Goal: Obtain resource: Obtain resource

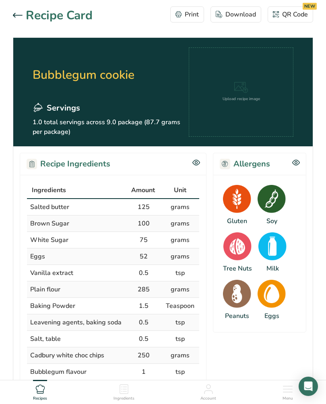
click at [18, 19] on div at bounding box center [19, 16] width 13 height 10
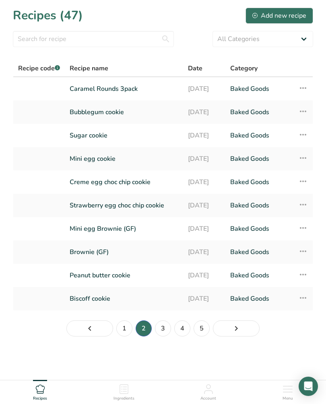
click at [119, 283] on link "Peanut butter cookie" at bounding box center [124, 275] width 109 height 17
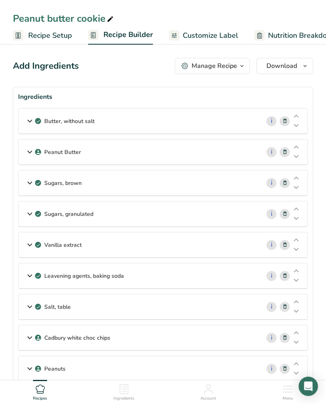
click at [66, 15] on div "Peanut butter cookie" at bounding box center [64, 18] width 102 height 14
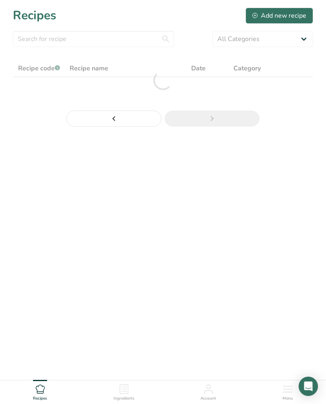
scroll to position [2, 0]
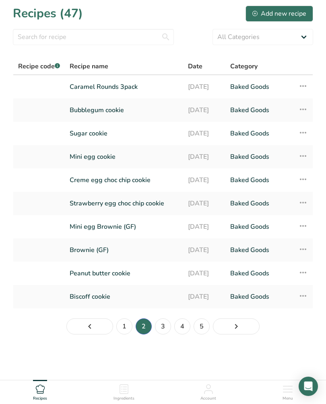
click at [305, 275] on icon at bounding box center [303, 272] width 10 height 14
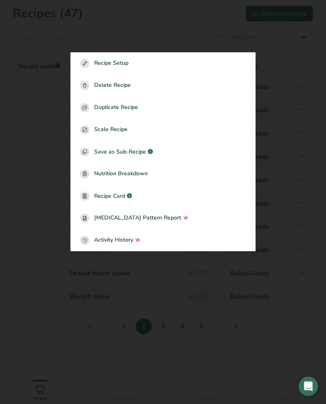
click at [117, 199] on span "Recipe Card" at bounding box center [109, 196] width 31 height 8
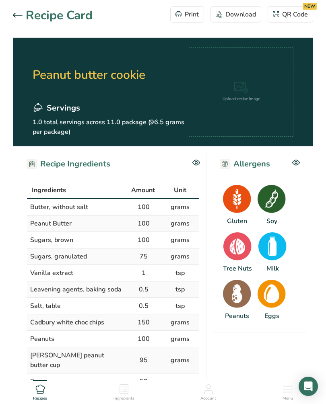
click at [194, 15] on div "Print" at bounding box center [186, 15] width 23 height 10
click at [181, 18] on div "Print" at bounding box center [186, 15] width 23 height 10
click at [243, 18] on div "Download" at bounding box center [235, 15] width 40 height 10
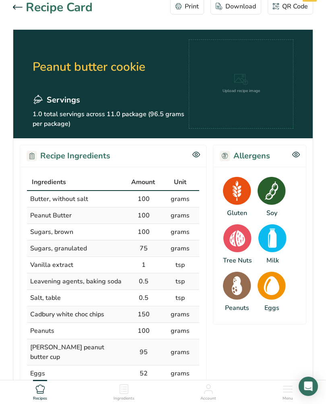
click at [18, 6] on icon at bounding box center [18, 7] width 10 height 5
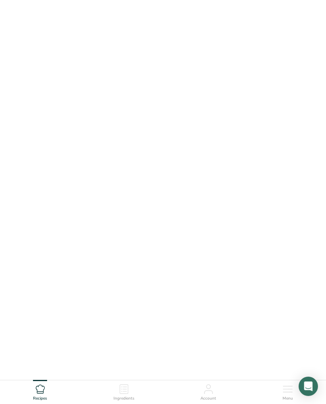
scroll to position [2, 0]
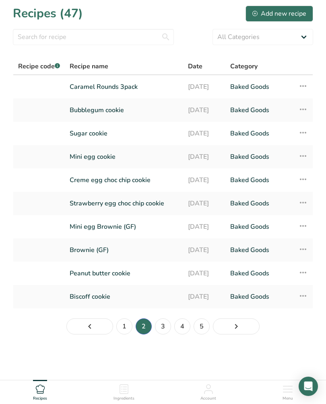
click at [102, 297] on link "Biscoff cookie" at bounding box center [124, 296] width 109 height 17
click at [303, 299] on icon at bounding box center [303, 296] width 10 height 14
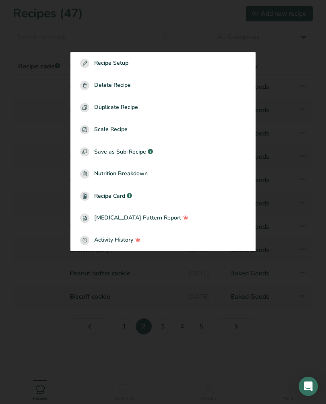
click at [118, 203] on link "Recipe Card .a-a{fill:#347362;}.b-a{fill:#fff;}" at bounding box center [162, 196] width 185 height 22
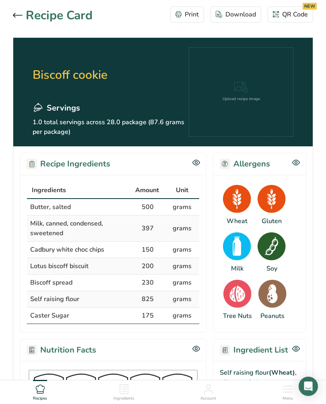
click at [232, 16] on div "Download" at bounding box center [235, 15] width 40 height 10
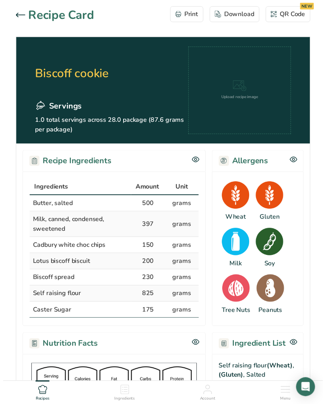
scroll to position [8, 0]
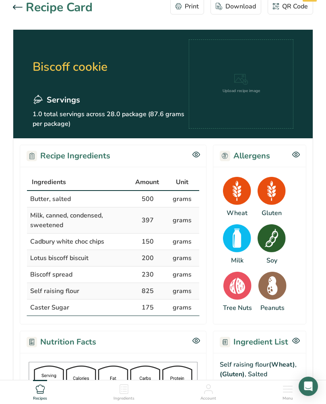
click at [23, 9] on div at bounding box center [19, 8] width 13 height 10
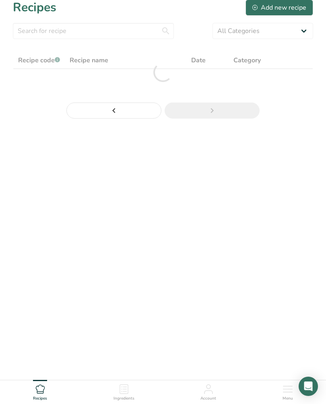
scroll to position [2, 0]
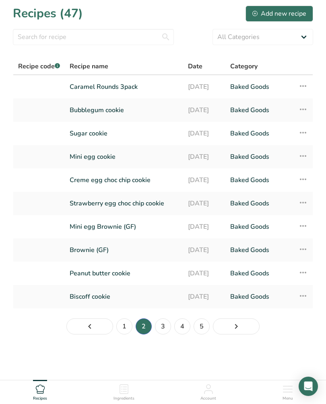
click at [236, 331] on icon "Next page" at bounding box center [236, 326] width 10 height 14
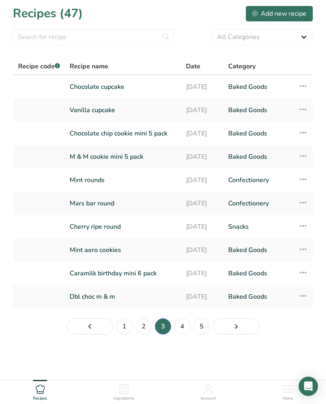
click at [304, 251] on icon at bounding box center [303, 249] width 10 height 14
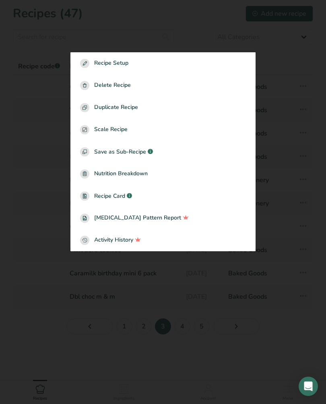
click at [121, 190] on link "Recipe Card .a-a{fill:#347362;}.b-a{fill:#fff;}" at bounding box center [162, 196] width 185 height 22
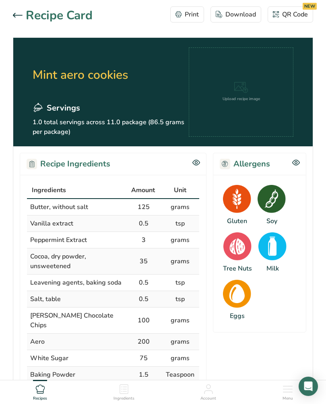
click at [230, 16] on div "Download" at bounding box center [235, 15] width 40 height 10
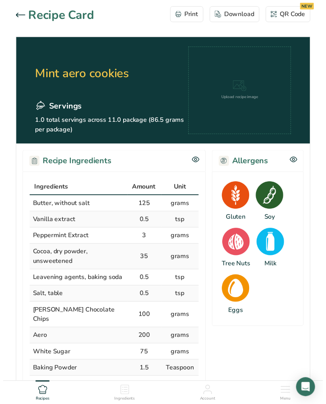
scroll to position [8, 0]
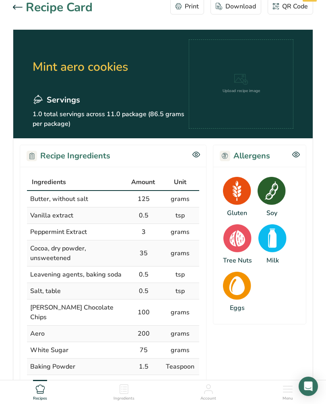
click at [20, 9] on icon at bounding box center [18, 7] width 10 height 5
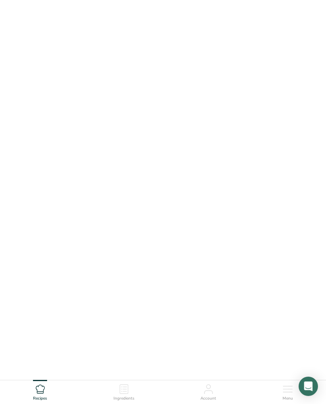
scroll to position [2, 0]
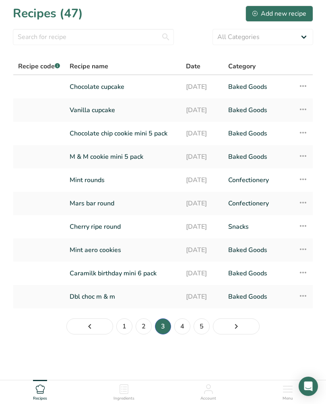
click at [301, 297] on icon at bounding box center [303, 296] width 10 height 14
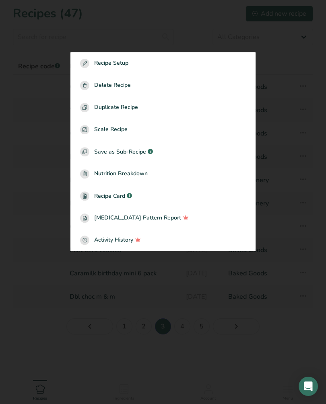
click at [126, 199] on div ".a-a{fill:#347362;}.b-a{fill:#fff;}" at bounding box center [128, 196] width 7 height 9
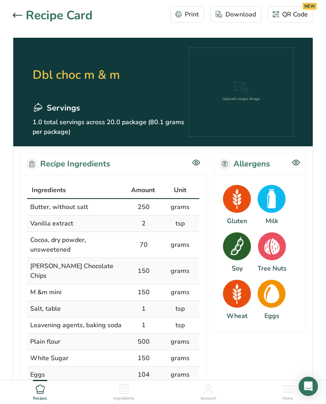
click at [232, 16] on div "Download" at bounding box center [235, 15] width 40 height 10
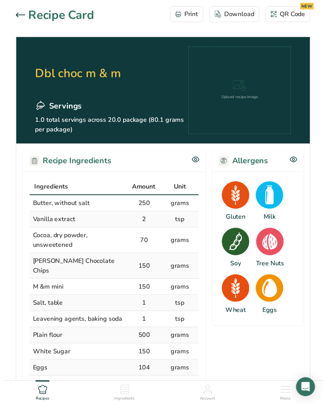
scroll to position [8, 0]
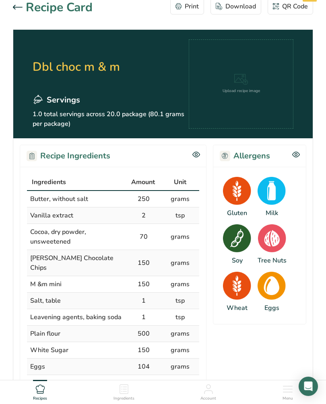
click at [22, 7] on icon at bounding box center [18, 7] width 10 height 4
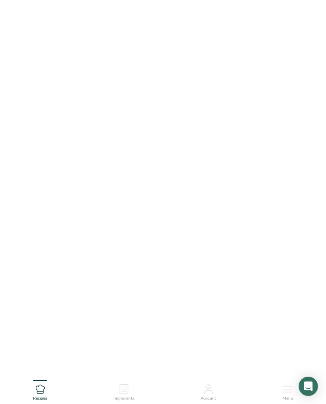
scroll to position [2, 0]
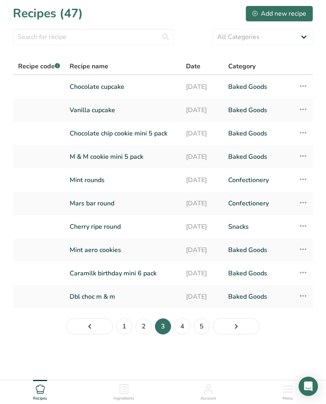
click at [183, 325] on link "4" at bounding box center [182, 326] width 16 height 16
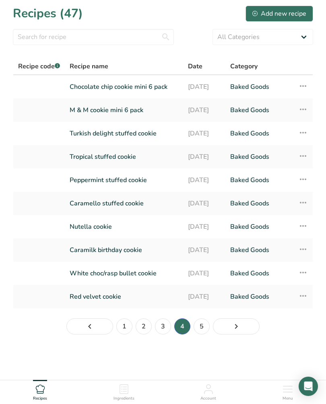
click at [306, 135] on icon at bounding box center [303, 132] width 10 height 14
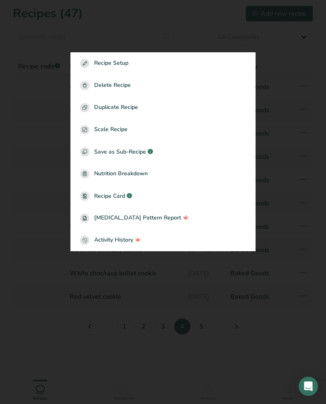
click at [125, 198] on div ".a-a{fill:#347362;}.b-a{fill:#fff;}" at bounding box center [128, 196] width 7 height 9
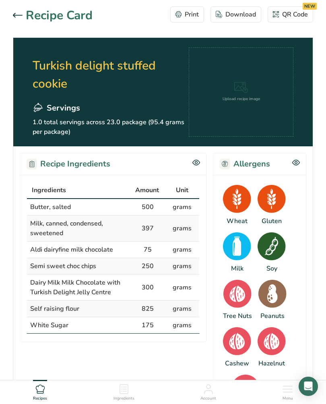
click at [234, 18] on div "Download" at bounding box center [235, 15] width 40 height 10
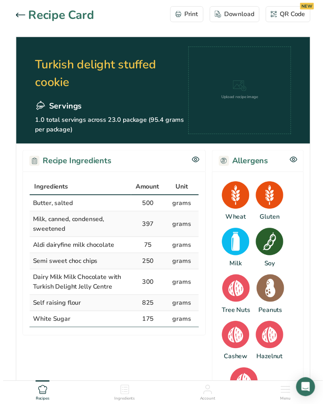
scroll to position [8, 0]
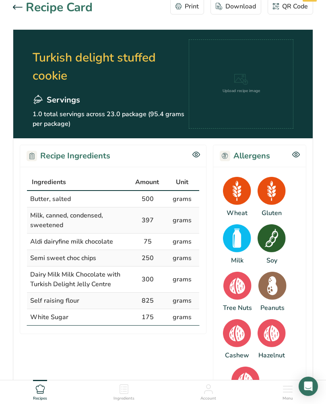
click at [20, 11] on div at bounding box center [19, 8] width 13 height 10
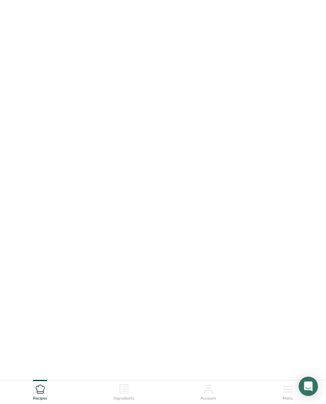
scroll to position [2, 0]
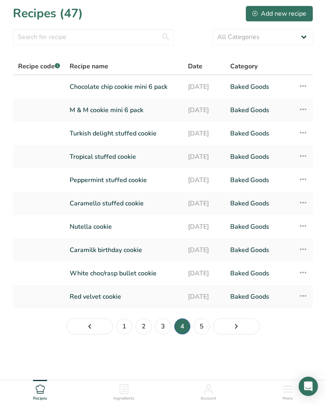
click at [307, 178] on icon at bounding box center [303, 179] width 10 height 14
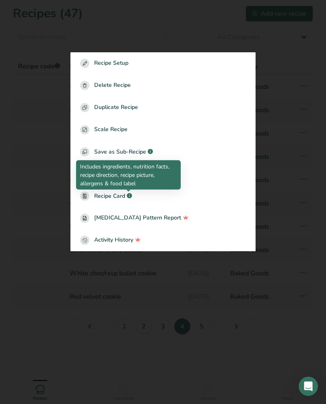
click at [127, 197] on icon ".a-a{fill:#347362;}.b-a{fill:#fff;}" at bounding box center [129, 195] width 5 height 5
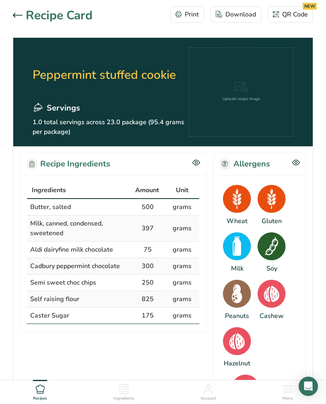
click at [241, 21] on button "Download" at bounding box center [235, 14] width 51 height 16
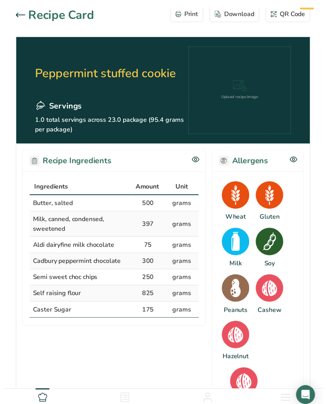
scroll to position [8, 0]
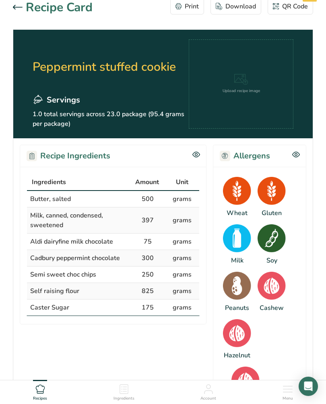
click at [18, 11] on div at bounding box center [19, 8] width 13 height 10
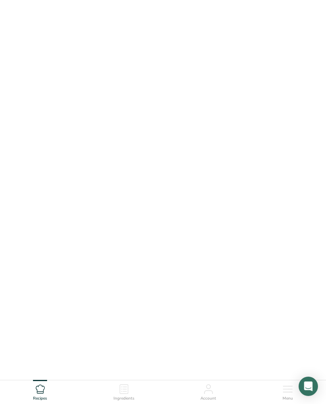
scroll to position [2, 0]
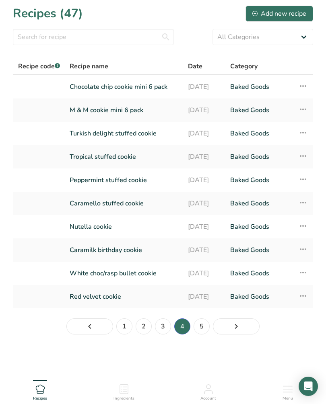
click at [306, 196] on icon at bounding box center [303, 202] width 10 height 14
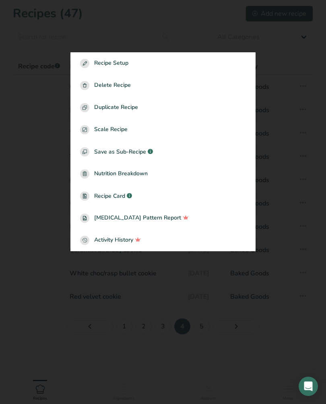
click at [123, 198] on span "Recipe Card" at bounding box center [109, 196] width 31 height 8
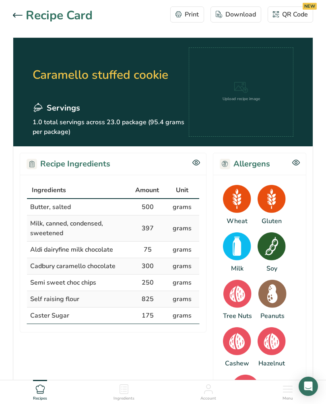
click at [16, 17] on icon at bounding box center [18, 15] width 10 height 5
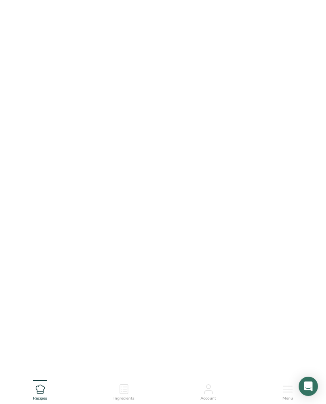
scroll to position [2, 0]
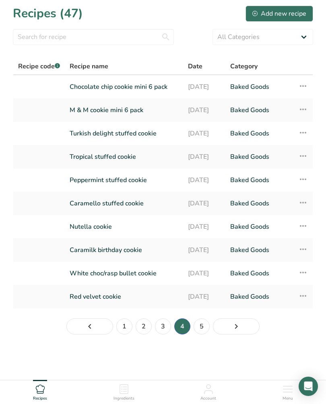
click at [302, 297] on icon at bounding box center [303, 296] width 10 height 14
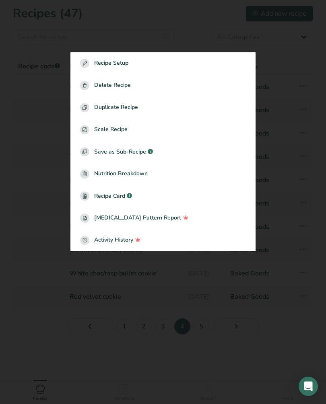
click at [114, 198] on span "Recipe Card" at bounding box center [109, 196] width 31 height 8
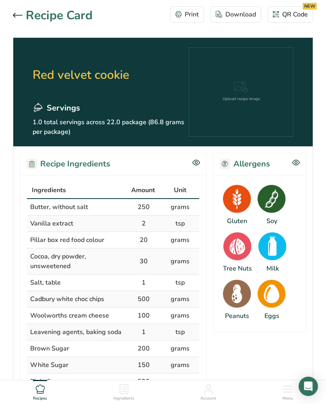
click at [244, 19] on div "Download" at bounding box center [235, 15] width 40 height 10
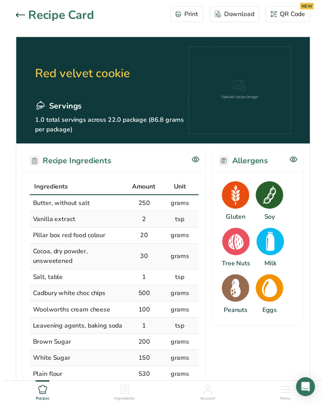
scroll to position [8, 0]
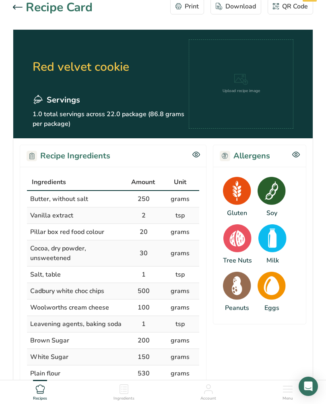
click at [20, 11] on div at bounding box center [19, 8] width 13 height 10
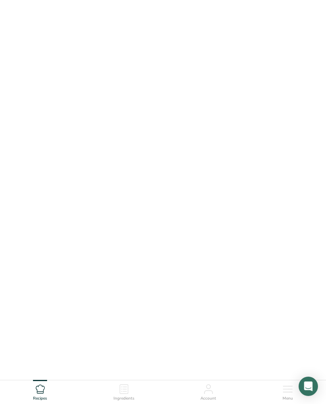
scroll to position [2, 0]
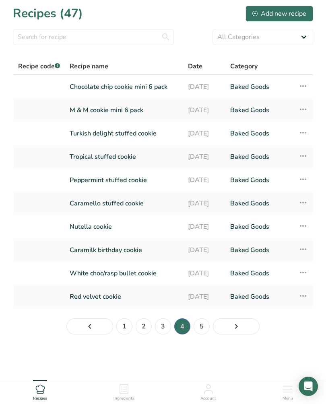
click at [203, 327] on link "5" at bounding box center [201, 326] width 16 height 16
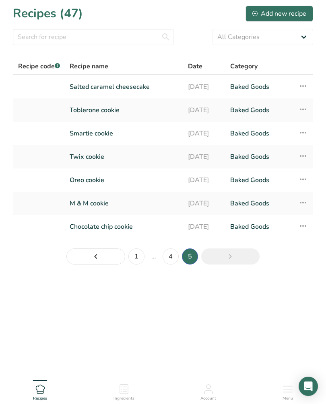
click at [302, 87] on icon at bounding box center [303, 86] width 10 height 14
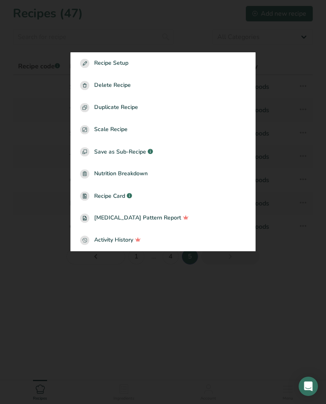
click at [123, 200] on span "Recipe Card" at bounding box center [109, 196] width 31 height 8
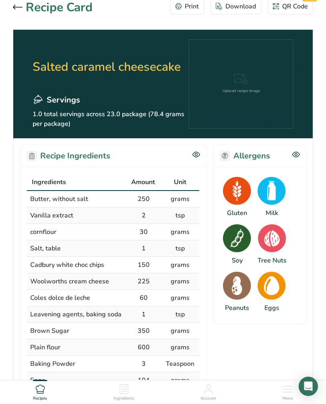
click at [16, 11] on div at bounding box center [19, 8] width 13 height 10
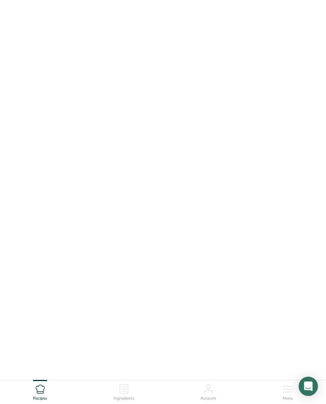
scroll to position [2, 0]
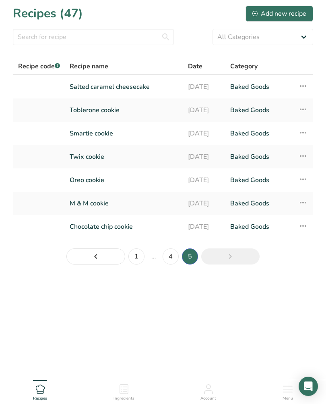
click at [304, 111] on icon at bounding box center [303, 109] width 10 height 14
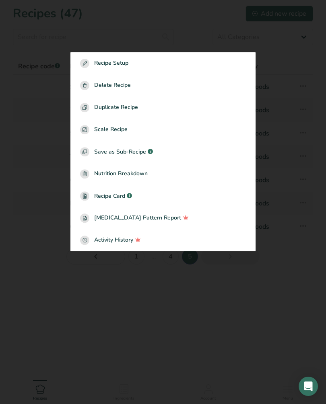
click at [126, 198] on div ".a-a{fill:#347362;}.b-a{fill:#fff;}" at bounding box center [128, 196] width 7 height 9
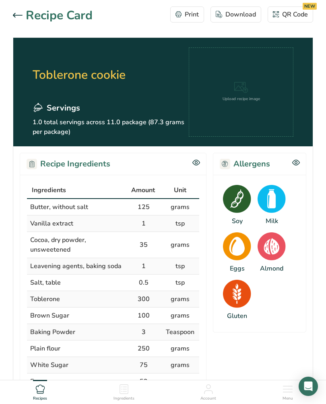
click at [247, 15] on div "Download" at bounding box center [235, 15] width 40 height 10
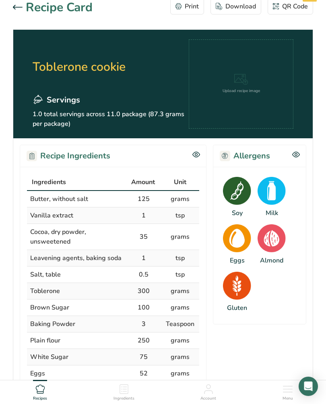
click at [18, 9] on icon at bounding box center [18, 7] width 10 height 5
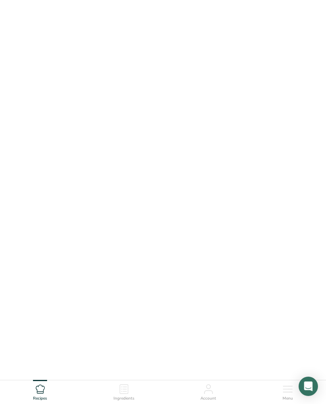
scroll to position [2, 0]
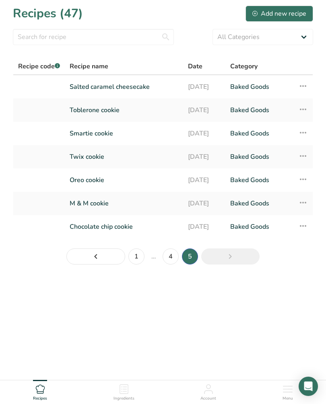
click at [142, 260] on link "1" at bounding box center [136, 256] width 16 height 16
